Goal: Task Accomplishment & Management: Use online tool/utility

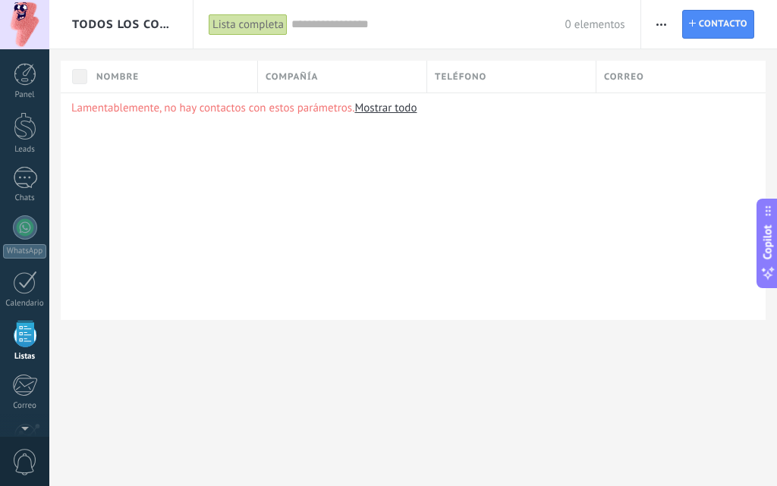
click at [25, 13] on div at bounding box center [24, 24] width 49 height 49
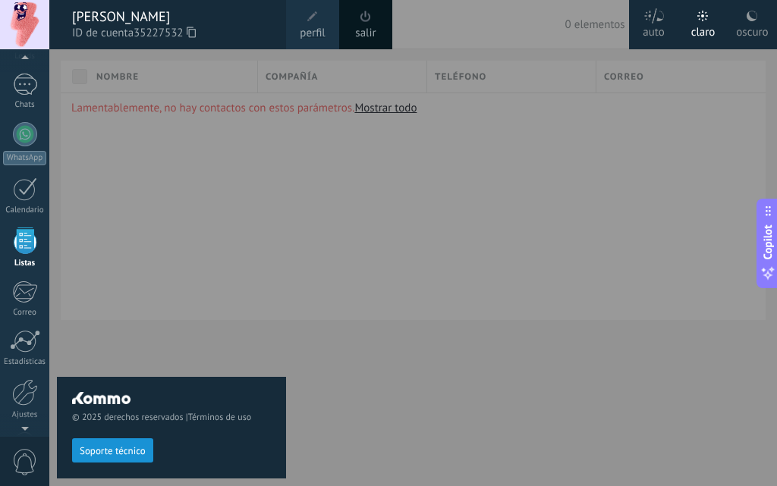
scroll to position [94, 0]
click at [23, 86] on div at bounding box center [25, 84] width 24 height 22
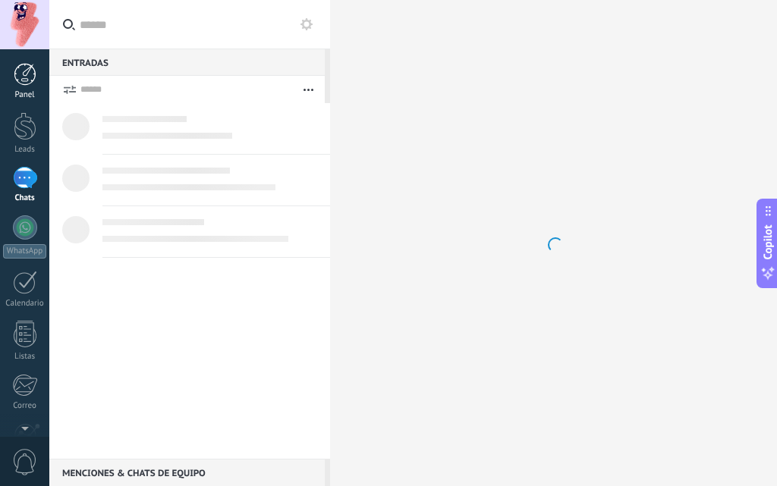
click at [20, 83] on div at bounding box center [25, 74] width 23 height 23
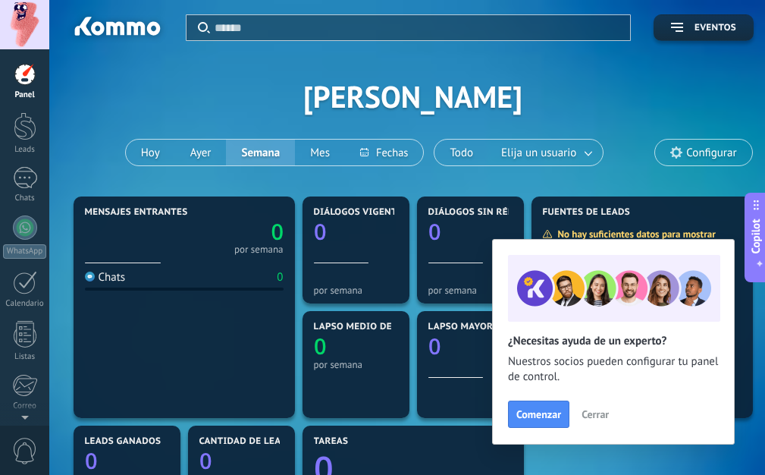
click at [598, 419] on span "Cerrar" at bounding box center [595, 414] width 27 height 11
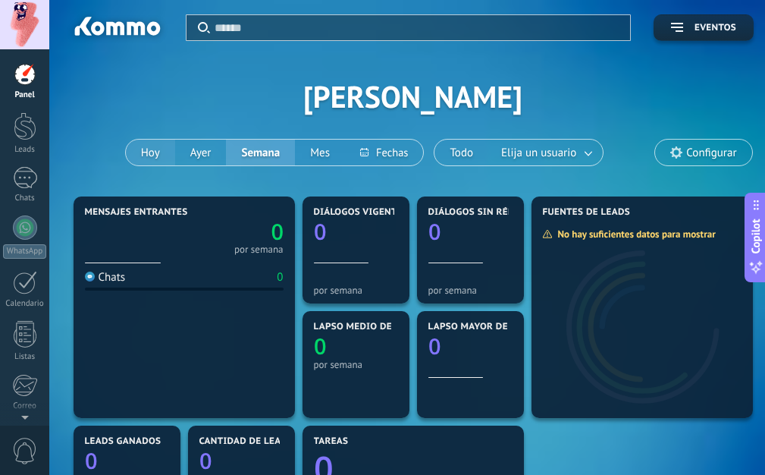
click at [152, 146] on button "Hoy" at bounding box center [150, 153] width 49 height 26
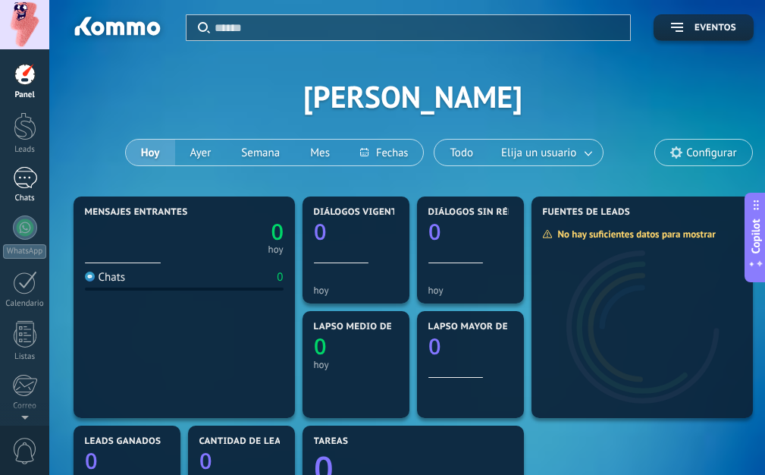
click at [24, 192] on link "Chats" at bounding box center [24, 185] width 49 height 36
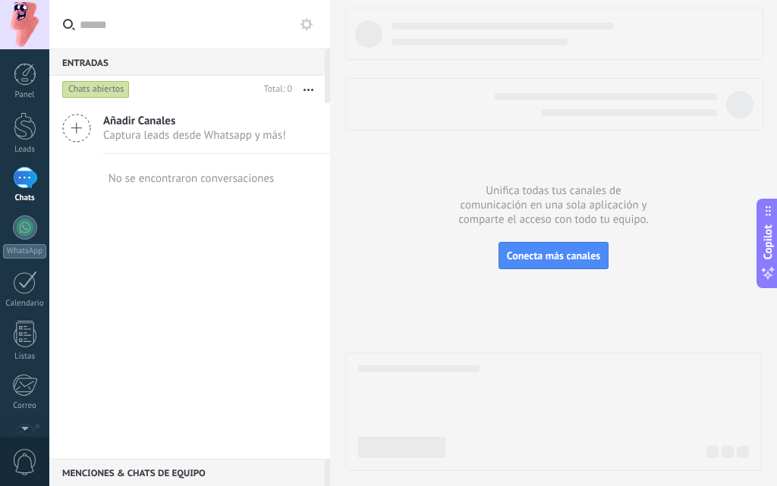
click at [109, 116] on span "Añadir Canales" at bounding box center [194, 121] width 183 height 14
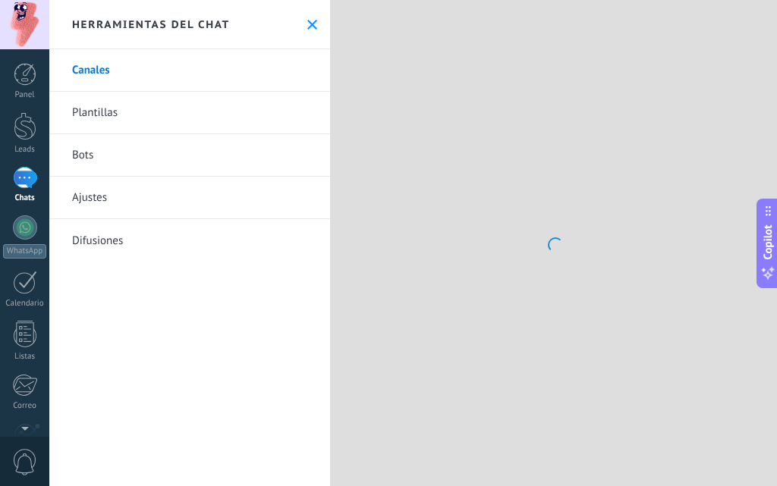
click at [80, 133] on link "Plantillas" at bounding box center [189, 113] width 281 height 42
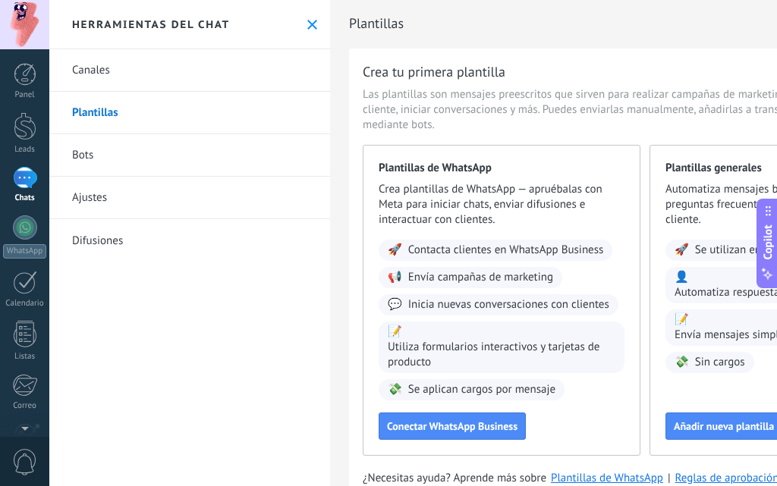
click at [306, 18] on button at bounding box center [312, 24] width 13 height 13
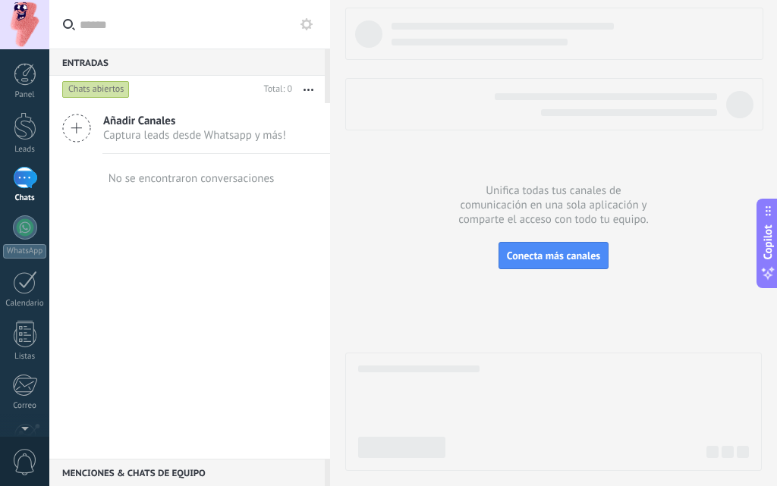
click at [16, 26] on div at bounding box center [24, 24] width 49 height 49
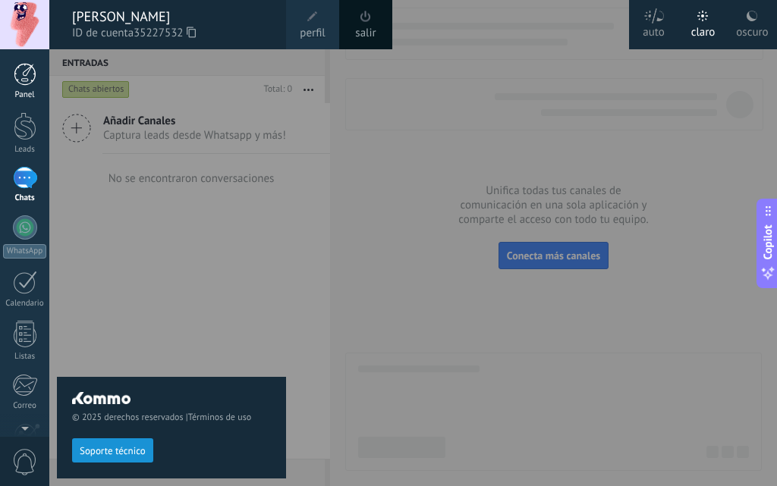
click at [27, 75] on div at bounding box center [25, 74] width 23 height 23
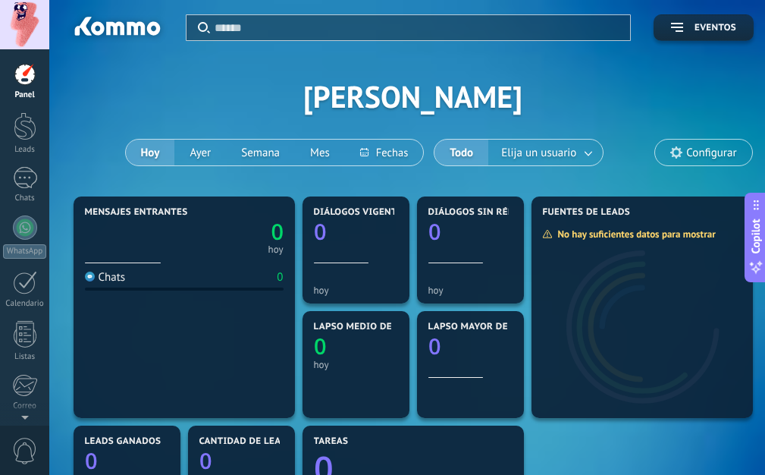
click at [20, 110] on div "Panel Leads Chats WhatsApp Clientes" at bounding box center [24, 322] width 49 height 519
click at [20, 119] on div at bounding box center [25, 126] width 23 height 28
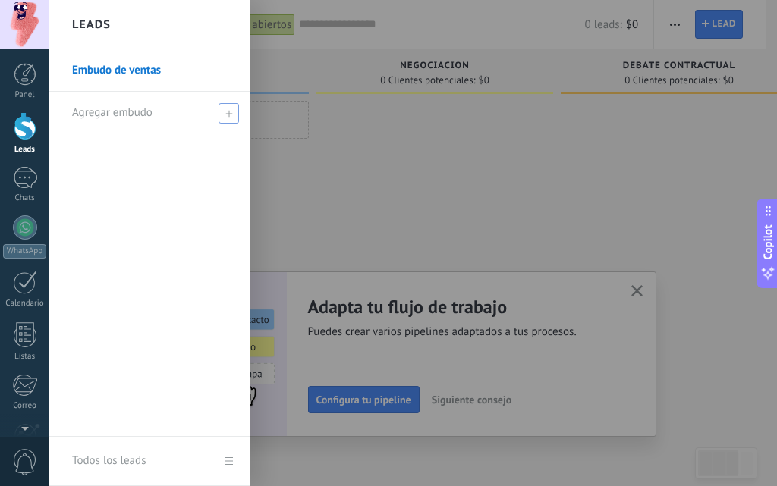
click at [230, 110] on icon at bounding box center [228, 113] width 7 height 7
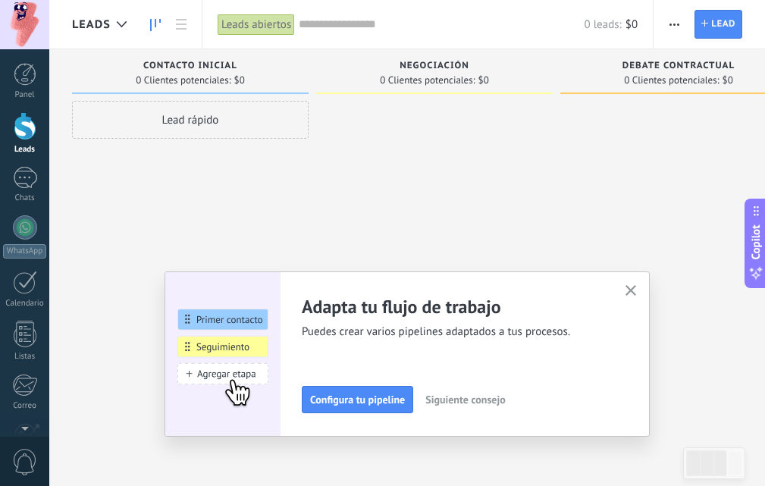
click at [336, 167] on div at bounding box center [434, 245] width 237 height 288
click at [159, 30] on icon at bounding box center [155, 25] width 11 height 12
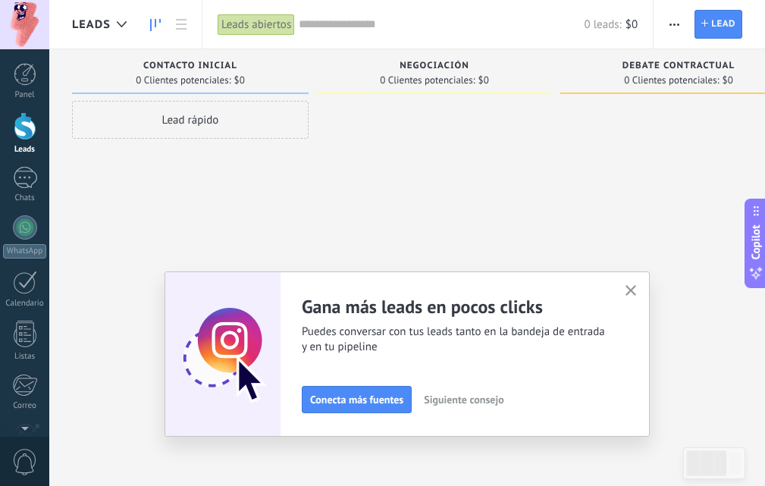
click at [641, 290] on button "button" at bounding box center [631, 291] width 19 height 20
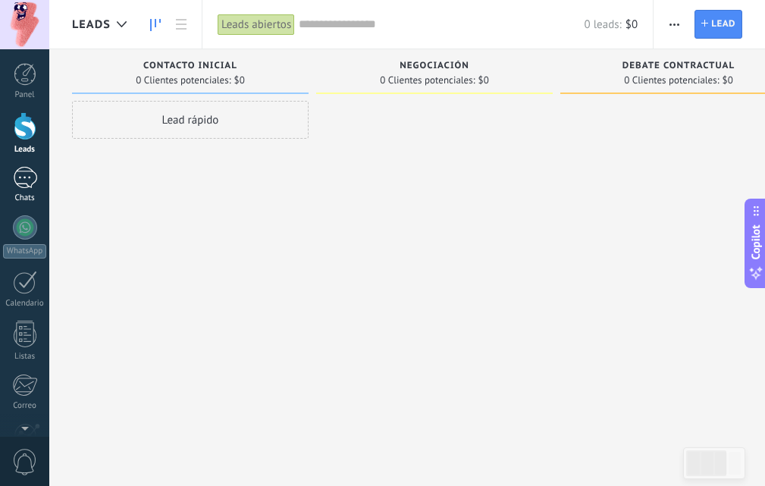
click at [24, 193] on link "Chats" at bounding box center [24, 185] width 49 height 36
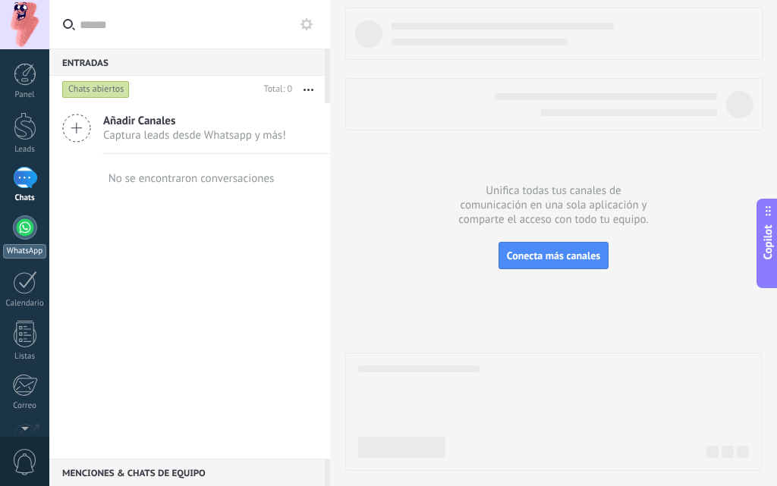
click at [21, 242] on link "WhatsApp" at bounding box center [24, 236] width 49 height 43
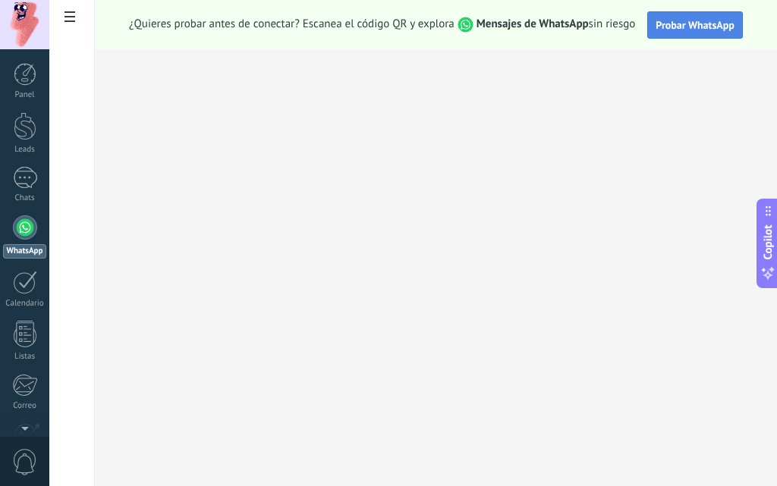
click at [676, 27] on span "Probar WhatsApp" at bounding box center [694, 25] width 79 height 14
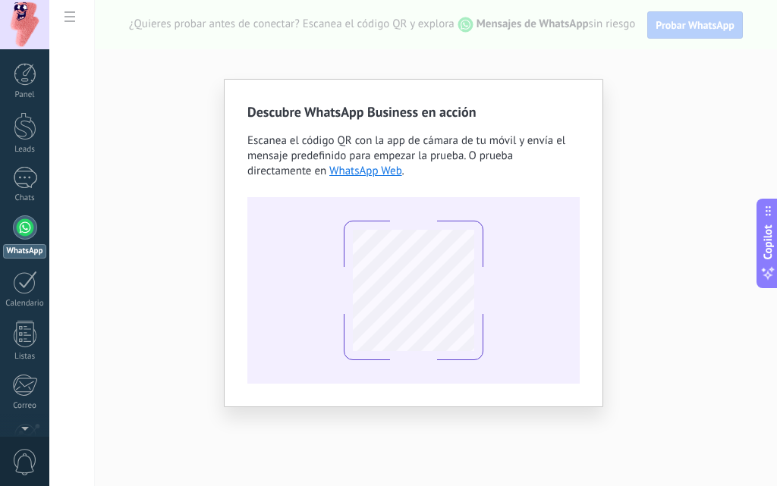
click at [748, 73] on div "Descubre WhatsApp Business en acción Escanea el código QR con la app [PERSON_NA…" at bounding box center [412, 243] width 727 height 486
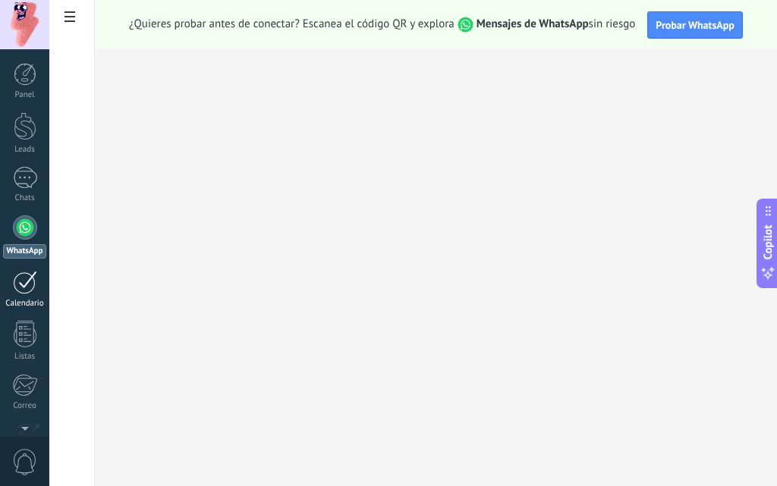
click at [33, 299] on div "Calendario" at bounding box center [25, 304] width 44 height 10
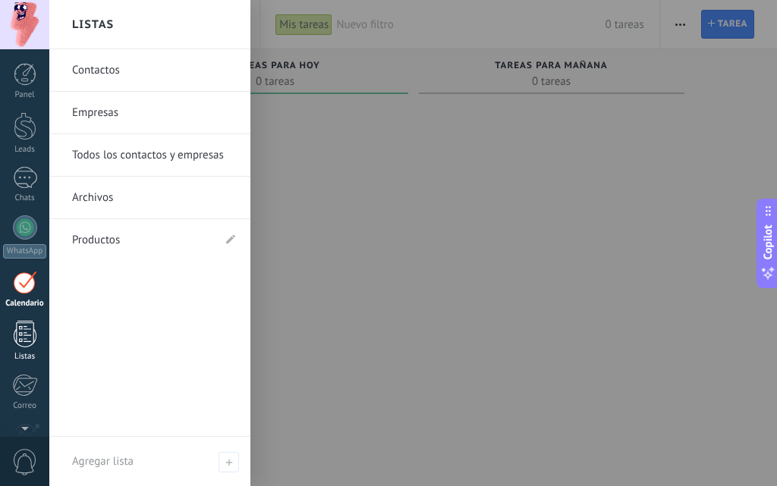
click at [36, 334] on div at bounding box center [25, 334] width 23 height 27
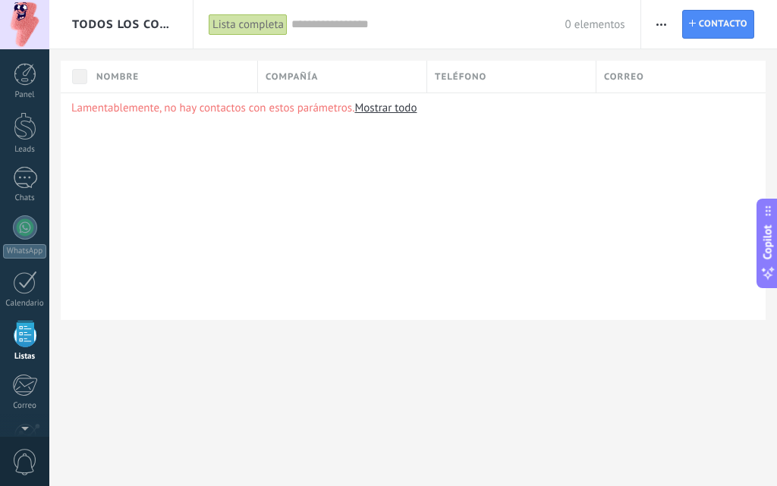
scroll to position [94, 0]
